Goal: Task Accomplishment & Management: Complete application form

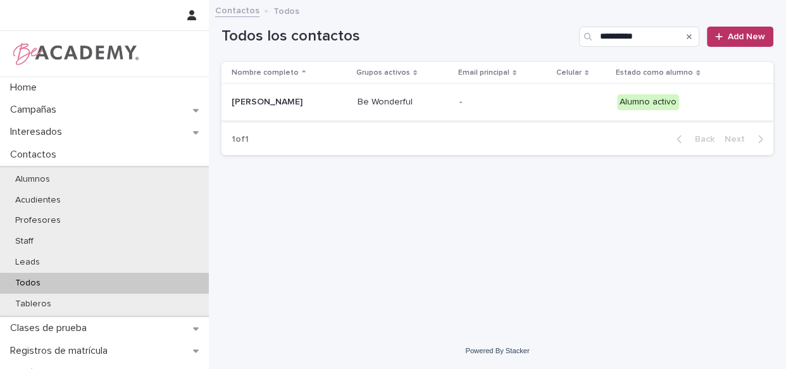
type input "**********"
click at [455, 111] on td "Be Wonderful" at bounding box center [404, 102] width 102 height 37
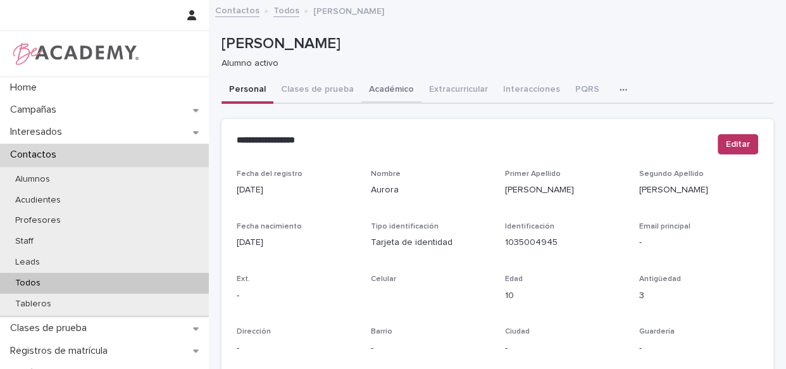
click at [314, 92] on button "Clases de prueba" at bounding box center [318, 90] width 88 height 27
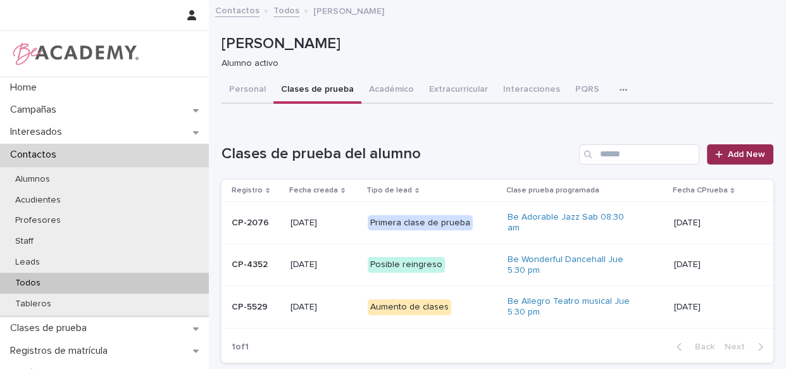
click at [737, 156] on span "Add New" at bounding box center [746, 154] width 37 height 9
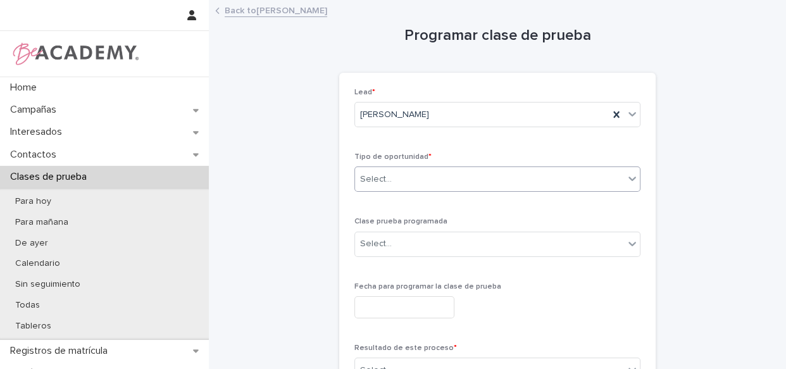
click at [510, 179] on div "Select..." at bounding box center [489, 179] width 269 height 21
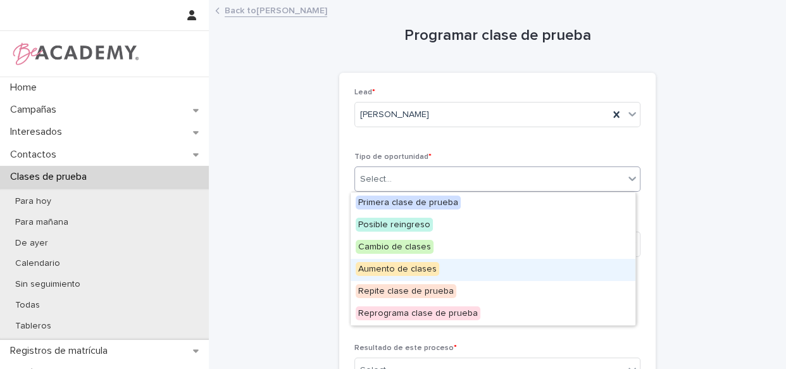
click at [433, 271] on span "Aumento de clases" at bounding box center [398, 269] width 84 height 14
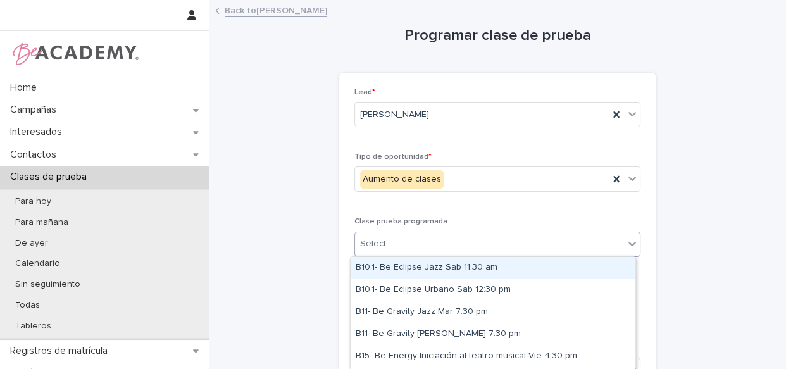
click at [439, 243] on div "Select..." at bounding box center [489, 244] width 269 height 21
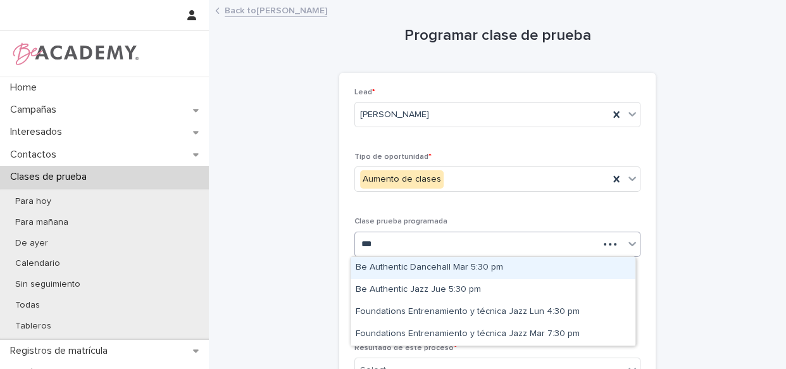
type input "****"
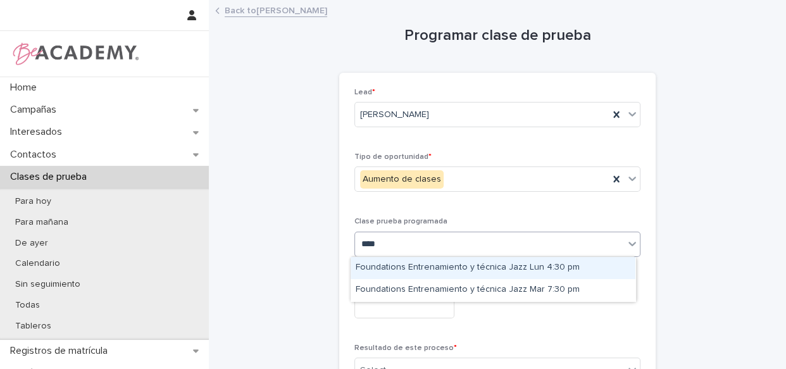
click at [440, 266] on div "Foundations Entrenamiento y técnica Jazz Lun 4:30 pm" at bounding box center [493, 268] width 285 height 22
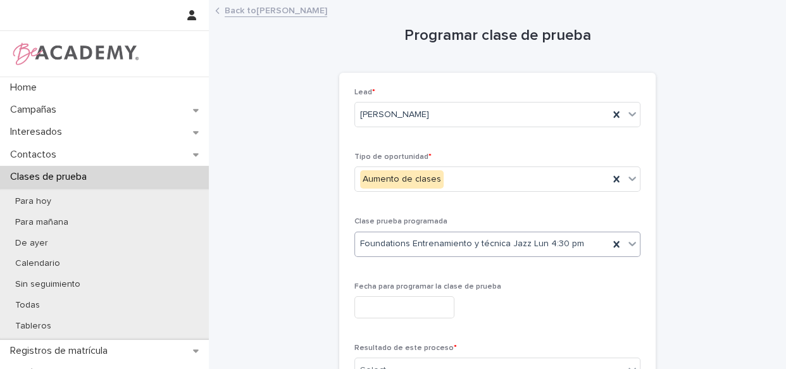
click at [422, 305] on input "text" at bounding box center [405, 307] width 100 height 22
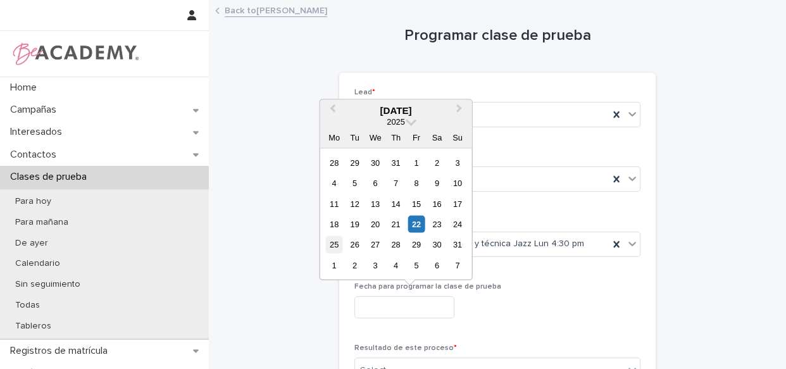
click at [330, 247] on div "25" at bounding box center [334, 244] width 17 height 17
type input "**********"
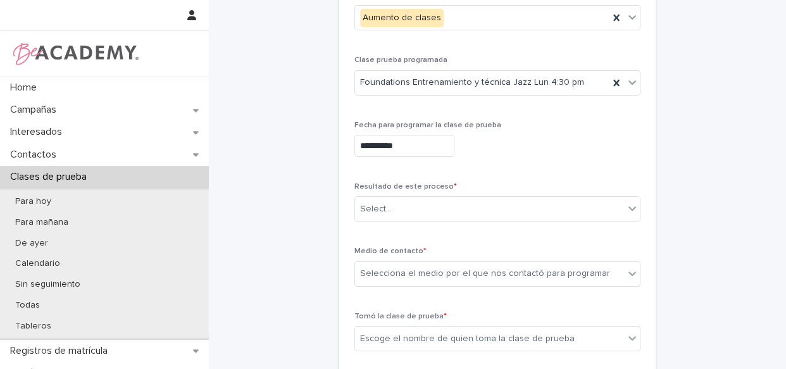
scroll to position [287, 0]
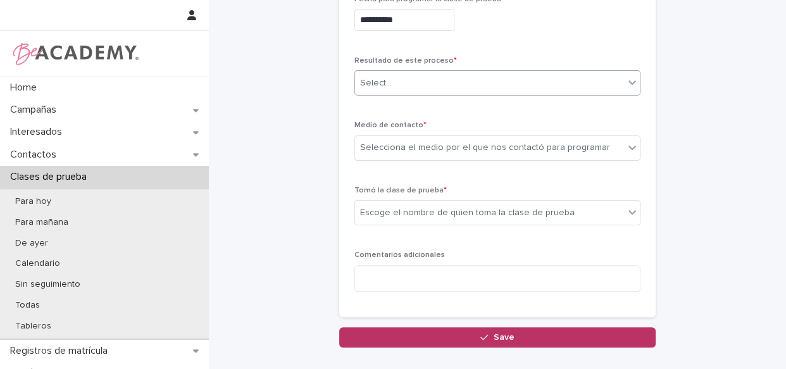
click at [457, 87] on div "Select..." at bounding box center [489, 83] width 269 height 21
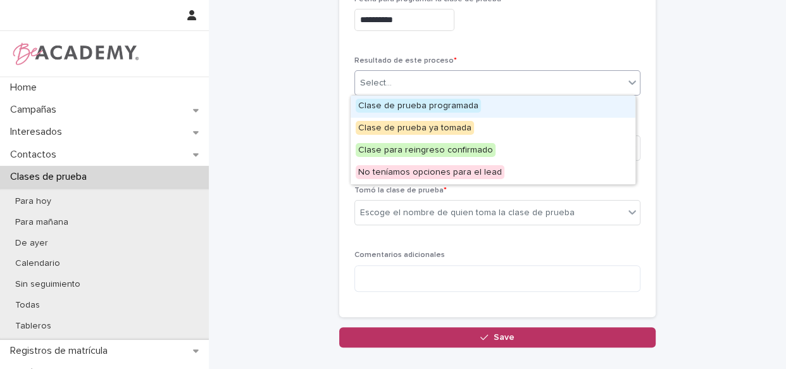
click at [450, 102] on span "Clase de prueba programada" at bounding box center [418, 106] width 125 height 14
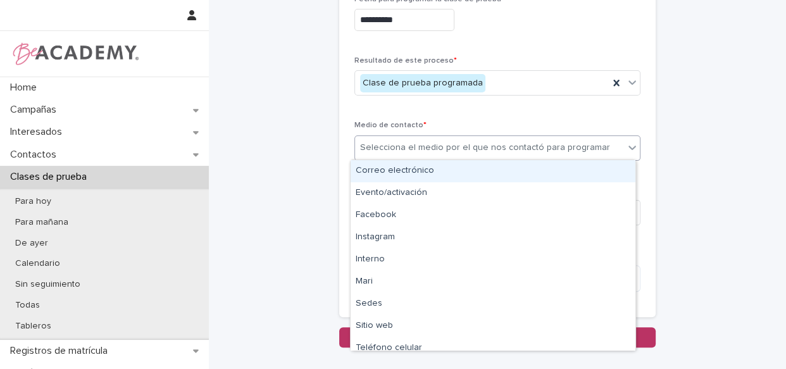
click at [443, 147] on div "Selecciona el medio por el que nos contactó para programar" at bounding box center [485, 147] width 250 height 13
type input "*"
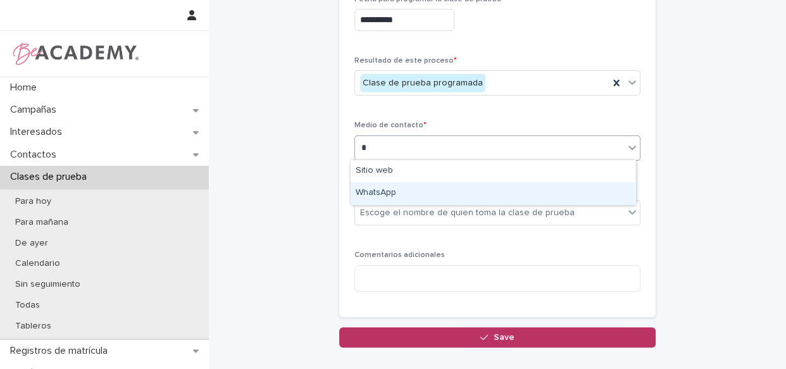
click at [444, 196] on div "WhatsApp" at bounding box center [493, 193] width 285 height 22
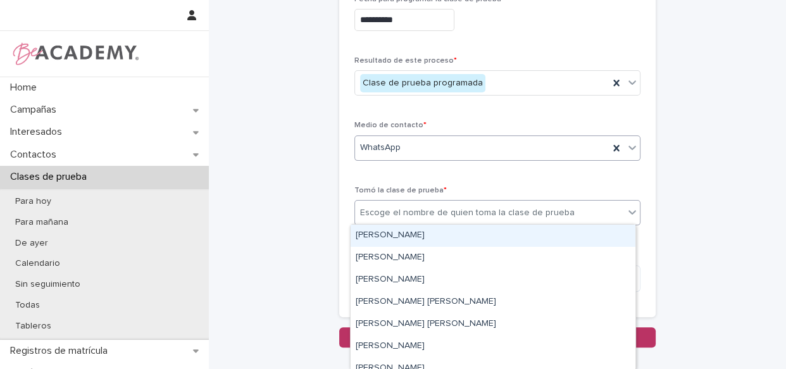
click at [444, 200] on div "Escoge el nombre de quien toma la clase de prueba" at bounding box center [498, 212] width 286 height 25
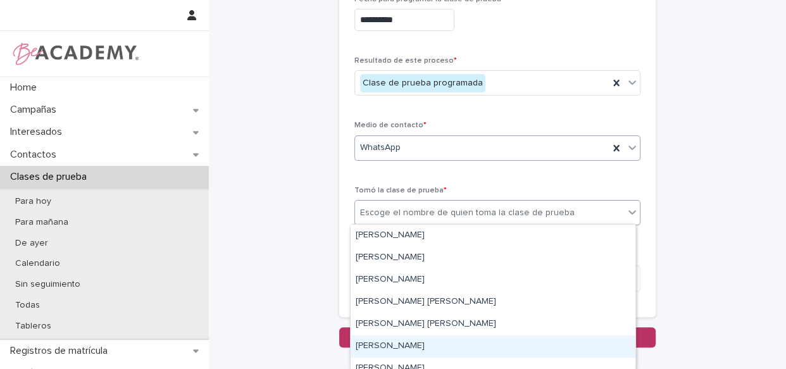
click at [401, 346] on div "[PERSON_NAME]" at bounding box center [493, 347] width 285 height 22
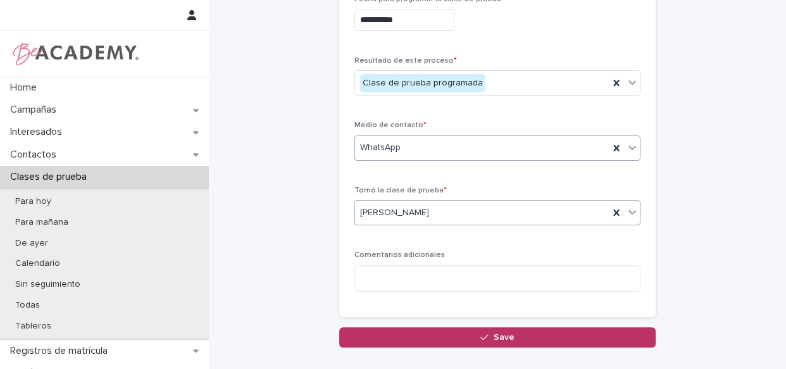
click at [533, 345] on button "Save" at bounding box center [497, 337] width 317 height 20
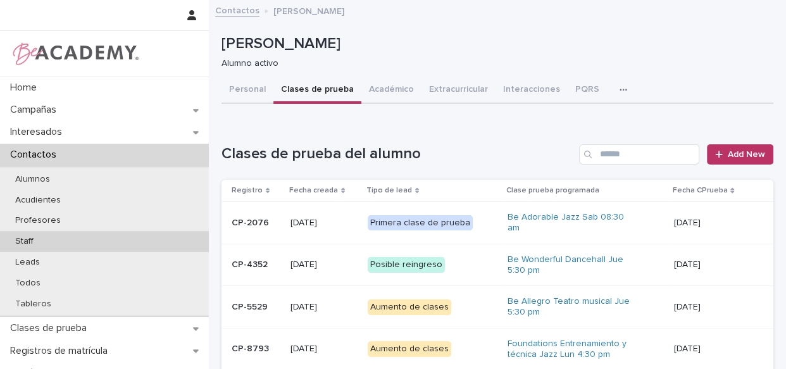
click at [25, 241] on p "Staff" at bounding box center [24, 241] width 39 height 11
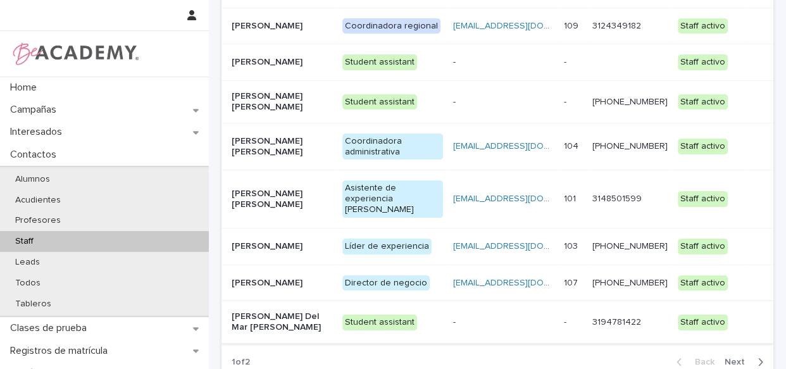
scroll to position [230, 0]
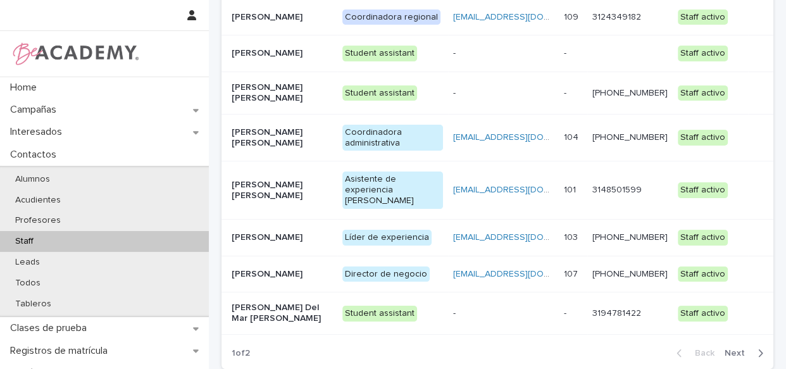
click at [448, 219] on td "Líder de experiencia" at bounding box center [392, 237] width 111 height 37
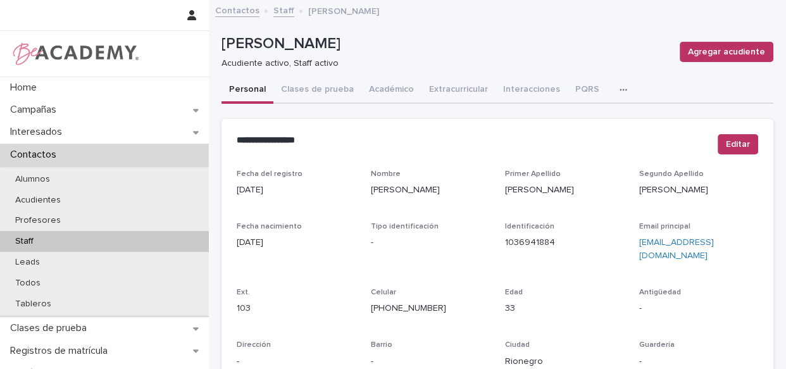
click at [620, 90] on icon "button" at bounding box center [624, 89] width 8 height 9
click at [620, 85] on icon "button" at bounding box center [624, 89] width 8 height 9
click at [598, 83] on div "Personal Clases de prueba Académico Extracurricular Interacciones PQRS Tareas E…" at bounding box center [498, 90] width 552 height 27
click at [620, 87] on div "button" at bounding box center [626, 89] width 13 height 9
click at [557, 118] on span "Tareas" at bounding box center [566, 122] width 28 height 9
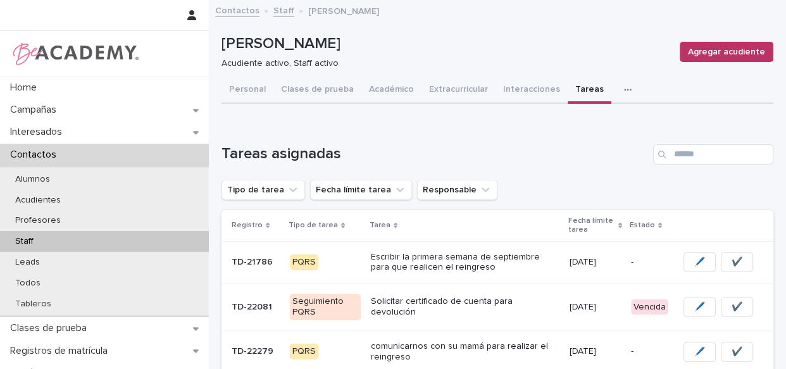
scroll to position [117, 0]
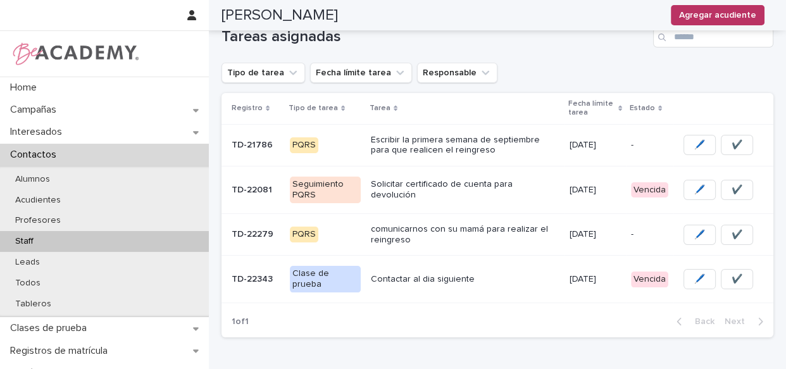
click at [518, 279] on p "Contactar al dia siguiente" at bounding box center [465, 279] width 189 height 11
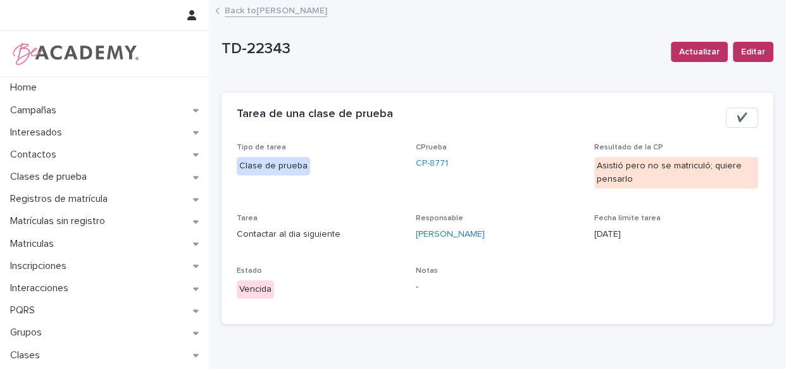
click at [737, 115] on span "✔️" at bounding box center [742, 117] width 11 height 13
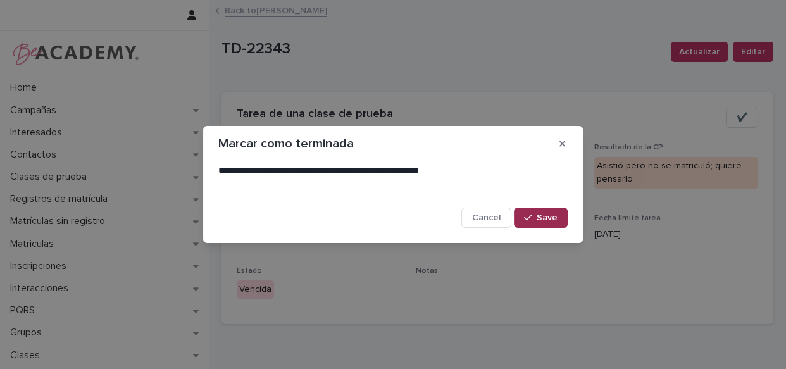
click at [532, 214] on icon "button" at bounding box center [528, 217] width 8 height 9
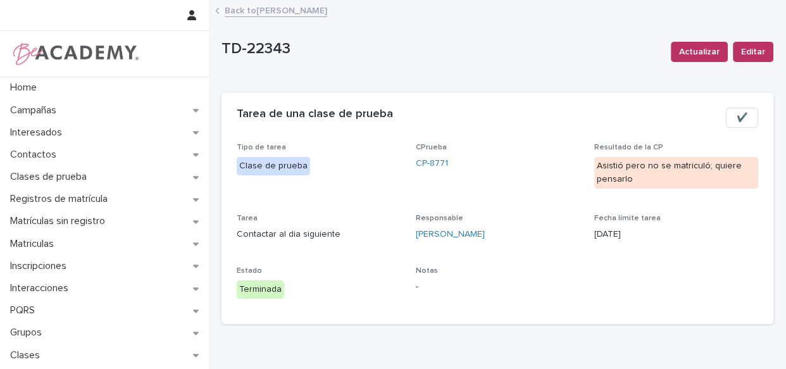
click at [232, 11] on link "Back to Lizeth Gonzalez Mejia" at bounding box center [276, 10] width 103 height 15
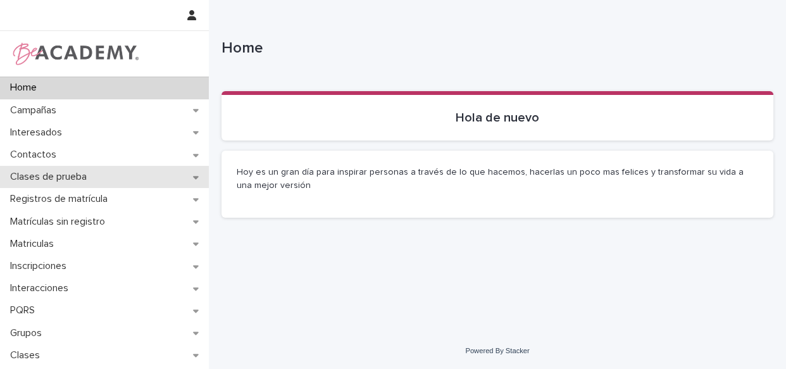
click at [65, 179] on p "Clases de prueba" at bounding box center [51, 177] width 92 height 12
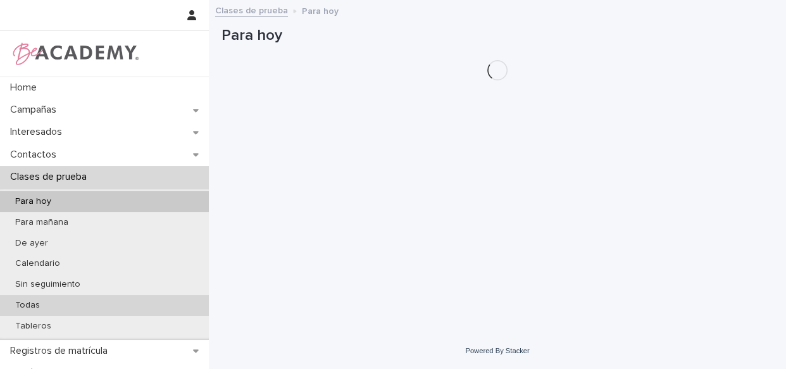
click at [27, 303] on p "Todas" at bounding box center [27, 305] width 45 height 11
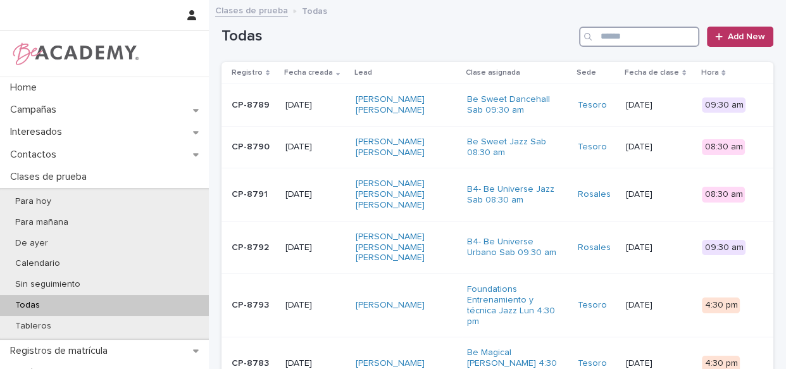
click at [603, 38] on input "Search" at bounding box center [639, 37] width 120 height 20
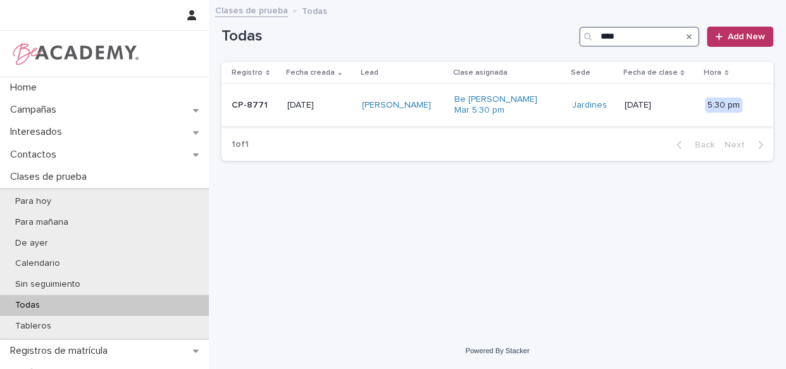
type input "****"
click at [444, 114] on div "[PERSON_NAME]" at bounding box center [403, 105] width 82 height 21
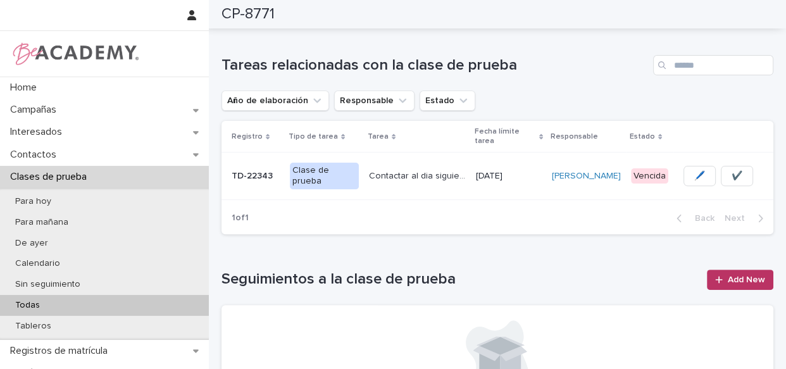
scroll to position [403, 0]
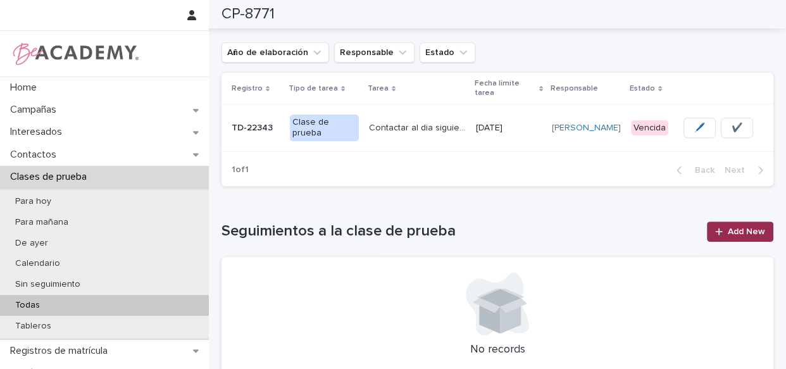
click at [746, 227] on span "Add New" at bounding box center [746, 231] width 37 height 9
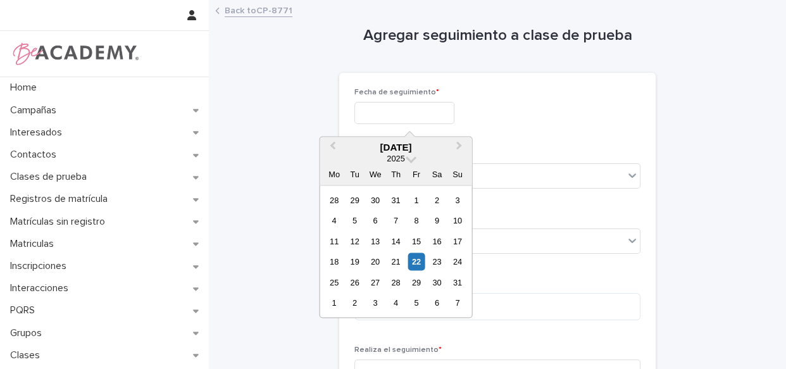
click at [402, 117] on input "text" at bounding box center [405, 113] width 100 height 22
click at [378, 260] on div "20" at bounding box center [375, 261] width 17 height 17
type input "**********"
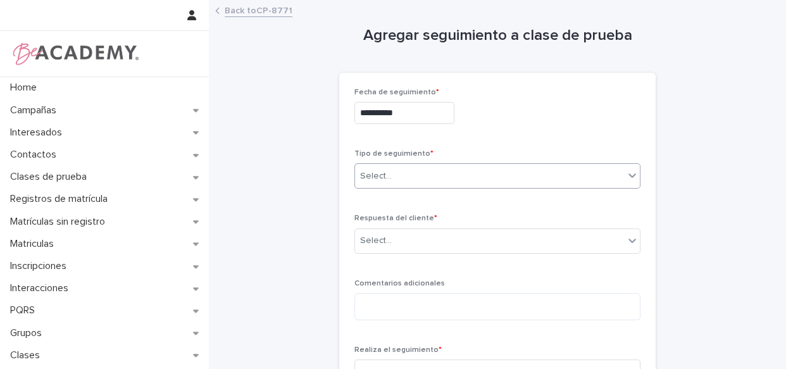
click at [408, 172] on div "Select..." at bounding box center [489, 176] width 269 height 21
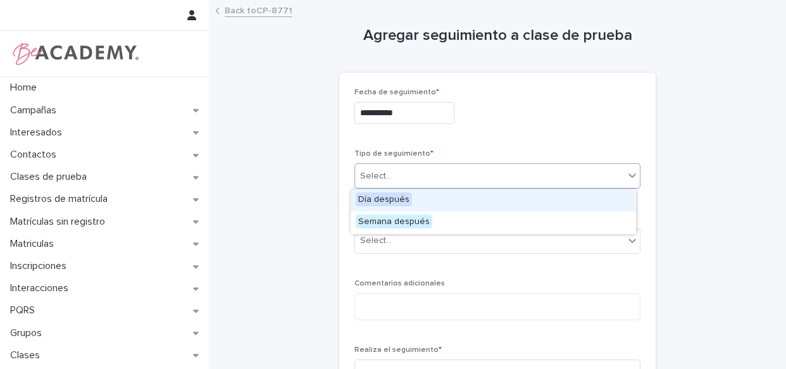
click at [408, 198] on span "Día después" at bounding box center [384, 199] width 56 height 14
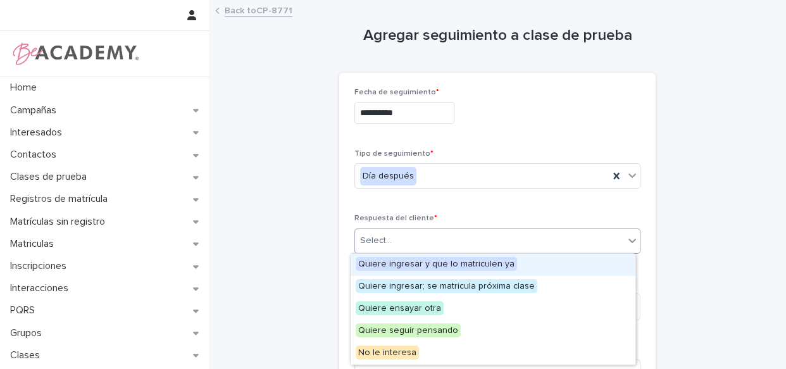
click at [416, 241] on div "Select..." at bounding box center [489, 240] width 269 height 21
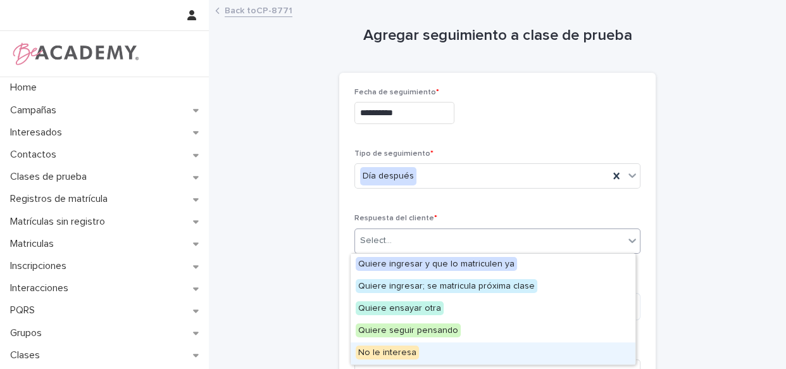
click at [431, 346] on div "No le interesa" at bounding box center [493, 354] width 285 height 22
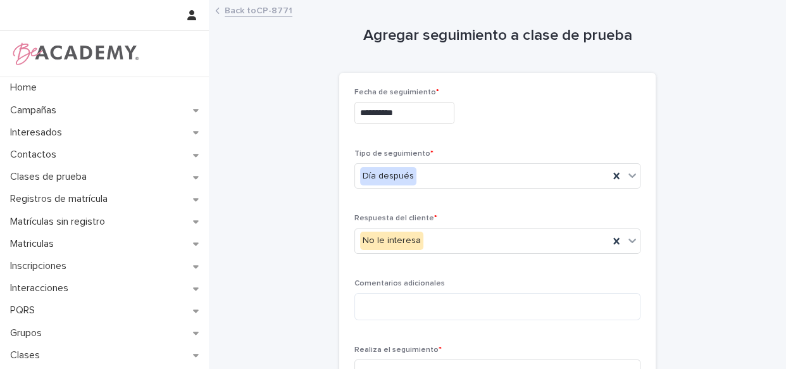
click at [436, 289] on div "Comentarios adicionales" at bounding box center [498, 304] width 286 height 51
click at [434, 296] on textarea at bounding box center [498, 306] width 286 height 27
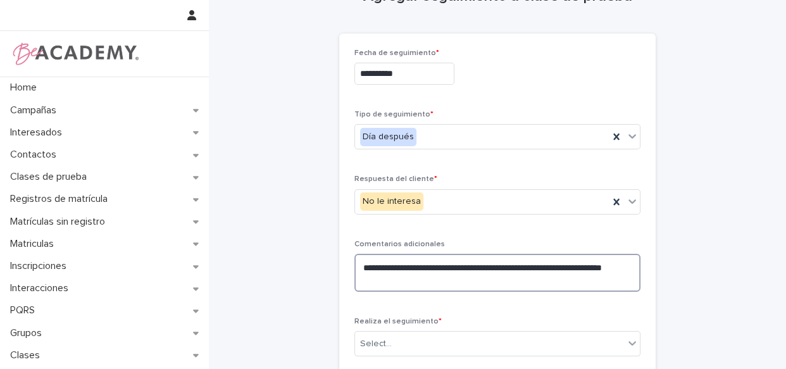
scroll to position [57, 0]
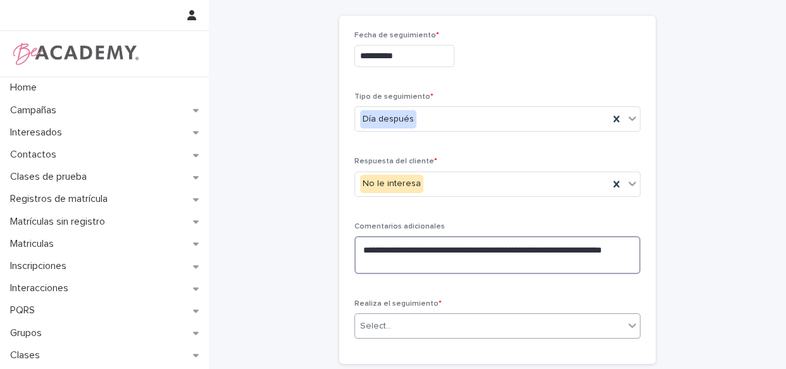
type textarea "**********"
click at [424, 328] on div "Select..." at bounding box center [489, 326] width 269 height 21
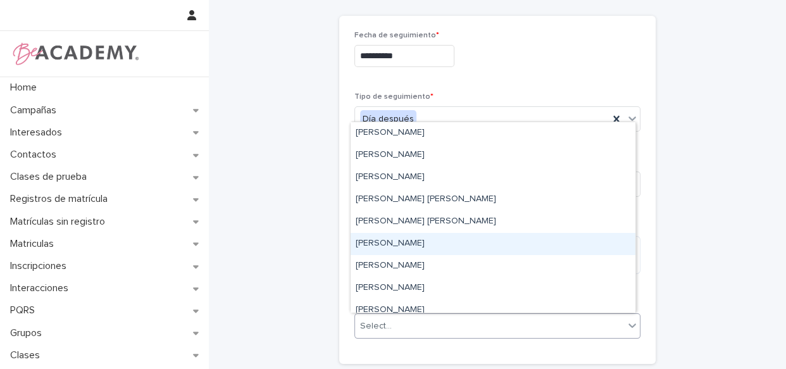
click at [426, 243] on div "[PERSON_NAME]" at bounding box center [493, 244] width 285 height 22
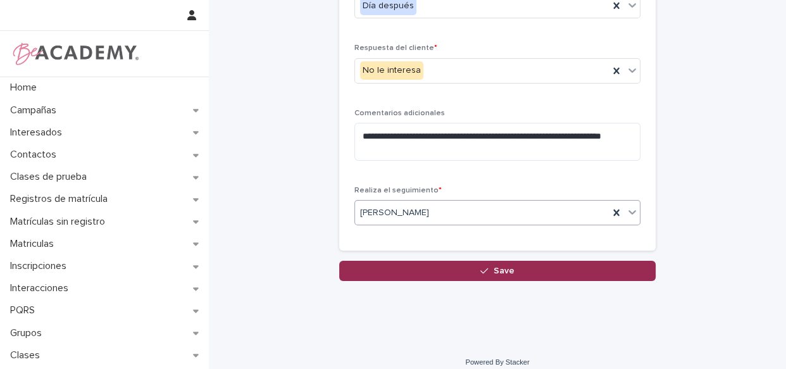
scroll to position [172, 0]
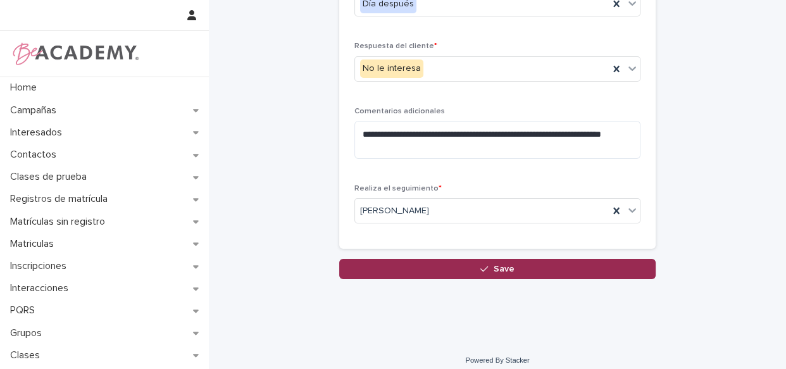
click at [498, 263] on button "Save" at bounding box center [497, 269] width 317 height 20
